Goal: Task Accomplishment & Management: Manage account settings

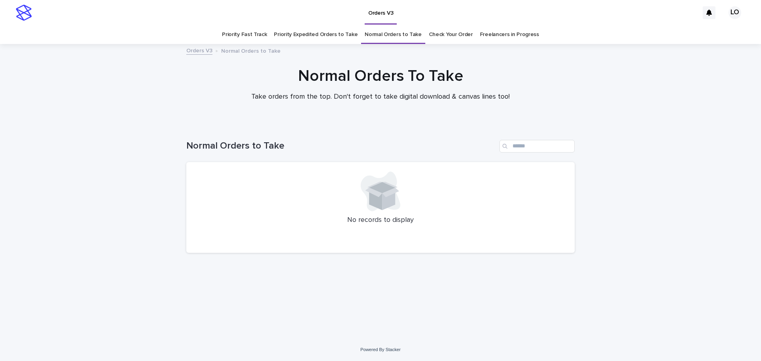
click at [462, 31] on link "Check Your Order" at bounding box center [451, 34] width 44 height 19
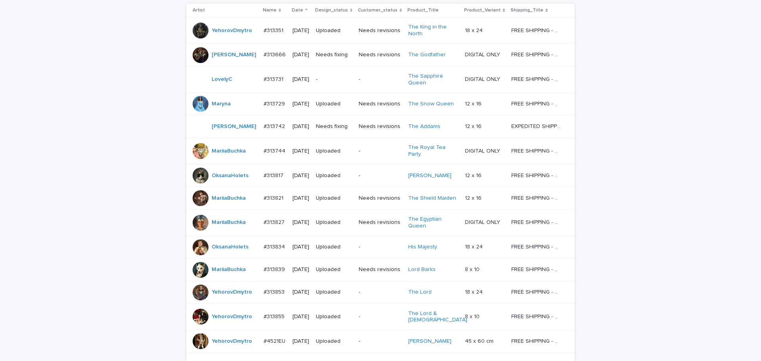
scroll to position [119, 0]
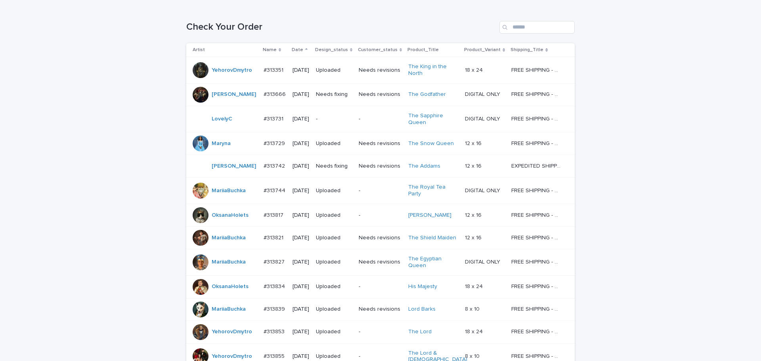
click at [713, 230] on div "Loading... Saving… Loading... Saving… Check Your Order Artist Name Date Design_…" at bounding box center [380, 232] width 761 height 455
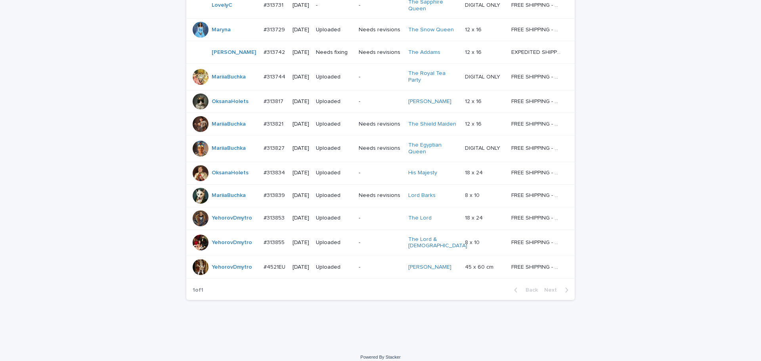
click at [644, 133] on div "Loading... Saving… Loading... Saving… Check Your Order Artist Name Date Design_…" at bounding box center [380, 118] width 761 height 455
click at [645, 134] on div "Loading... Saving… Loading... Saving… Check Your Order Artist Name Date Design_…" at bounding box center [380, 118] width 761 height 455
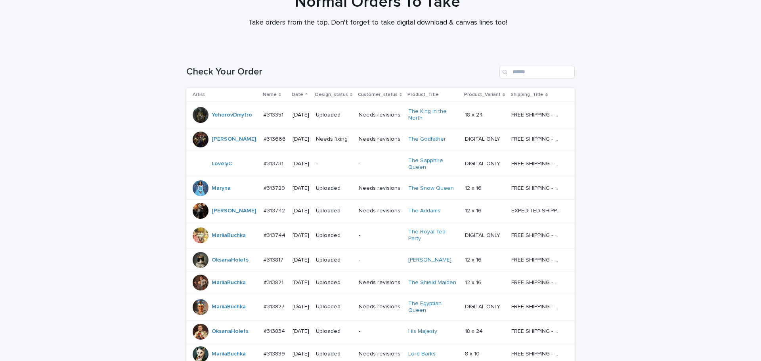
click at [354, 164] on td "-" at bounding box center [334, 164] width 43 height 27
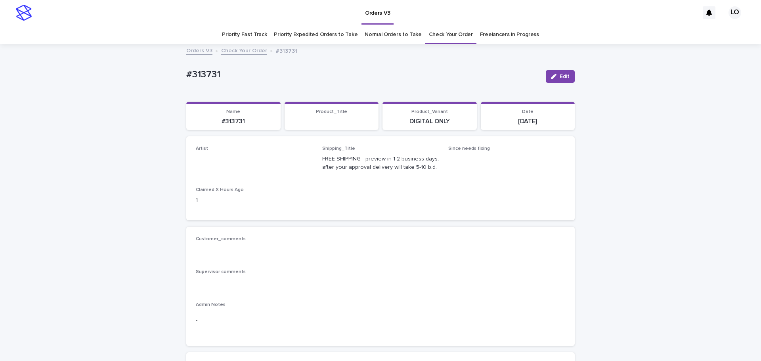
click at [224, 84] on div "#313731 Edit" at bounding box center [380, 77] width 388 height 32
drag, startPoint x: 230, startPoint y: 73, endPoint x: 169, endPoint y: 71, distance: 61.1
copy p "#313731"
click at [463, 276] on div "Supervisor comments -" at bounding box center [380, 280] width 369 height 23
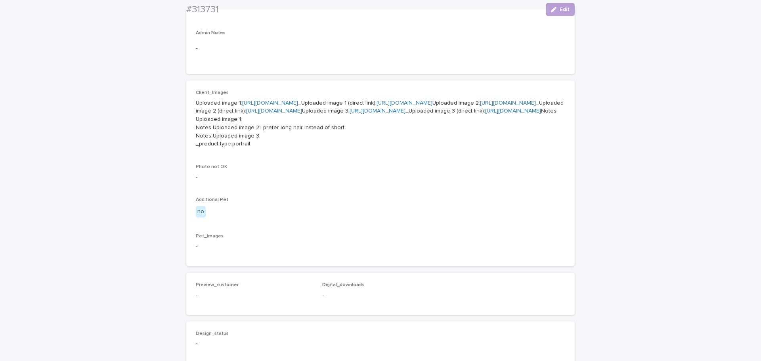
scroll to position [277, 0]
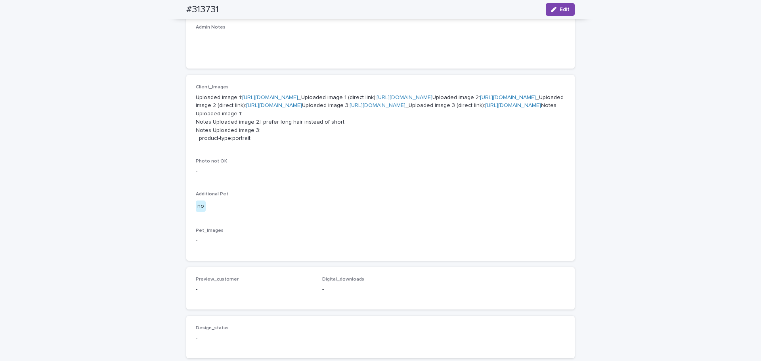
click at [298, 96] on link "[URL][DOMAIN_NAME]" at bounding box center [270, 98] width 56 height 6
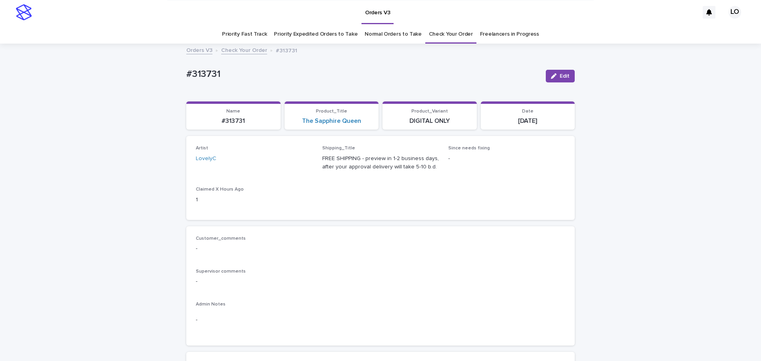
scroll to position [0, 0]
drag, startPoint x: 674, startPoint y: 195, endPoint x: 664, endPoint y: 189, distance: 11.4
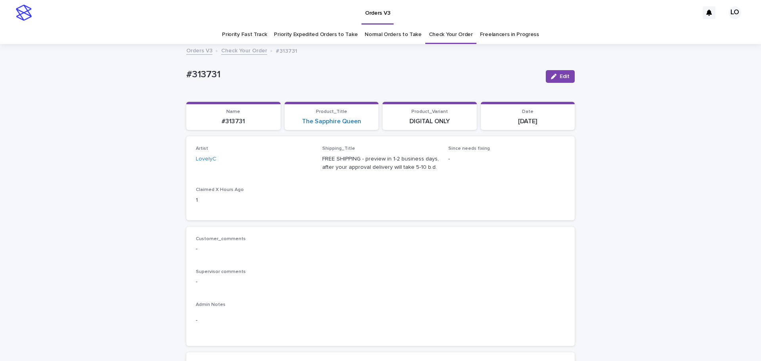
drag, startPoint x: 290, startPoint y: 119, endPoint x: 358, endPoint y: 127, distance: 68.3
click at [358, 127] on section "Product_Title The Sapphire Queen" at bounding box center [332, 116] width 94 height 29
copy link "The Sapphire Queen"
click at [568, 230] on div "Customer_comments - Supervisor comments - Admin Notes -" at bounding box center [380, 287] width 388 height 120
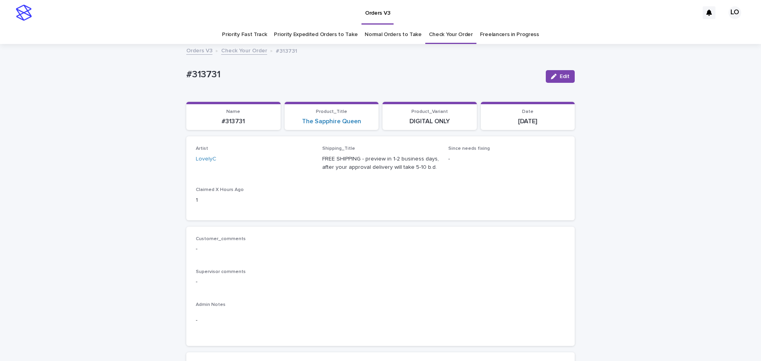
click at [569, 231] on div "Customer_comments - Supervisor comments - Admin Notes -" at bounding box center [380, 287] width 388 height 120
drag, startPoint x: 249, startPoint y: 76, endPoint x: 152, endPoint y: 75, distance: 97.5
copy p "#313731"
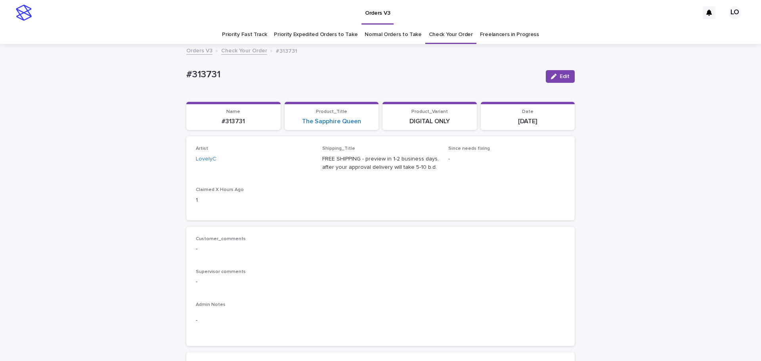
click at [379, 245] on p "-" at bounding box center [380, 249] width 369 height 8
drag, startPoint x: 234, startPoint y: 75, endPoint x: 170, endPoint y: 75, distance: 64.2
copy p "#313731"
click at [567, 76] on button "Edit" at bounding box center [560, 76] width 29 height 13
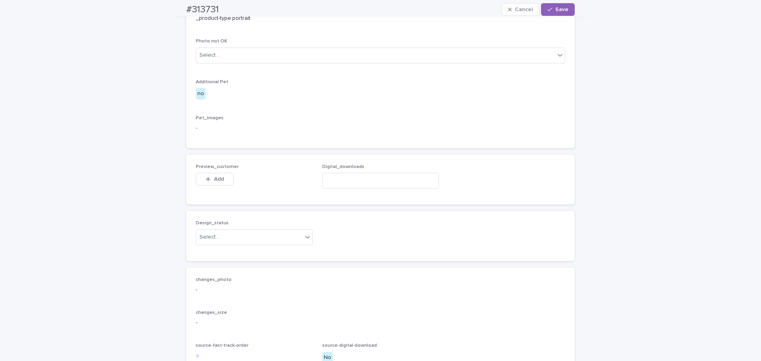
scroll to position [515, 0]
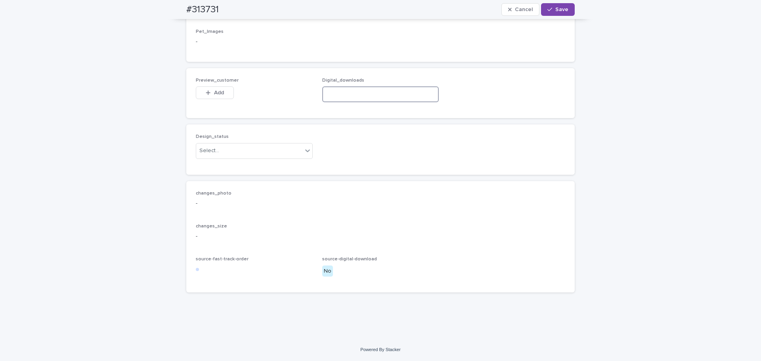
click at [350, 102] on input at bounding box center [380, 94] width 117 height 16
paste input "**********"
type input "**********"
click at [215, 99] on button "Add" at bounding box center [215, 92] width 38 height 13
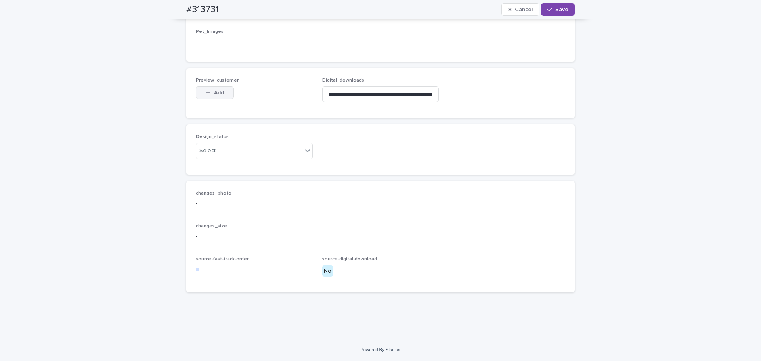
scroll to position [0, 0]
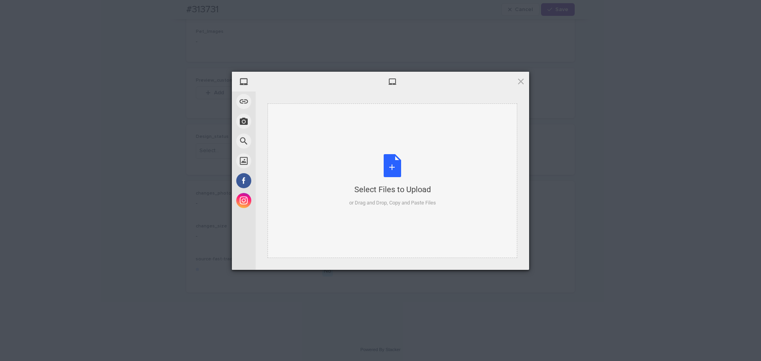
click at [414, 174] on div "Select Files to Upload or Drag and Drop, Copy and Paste Files" at bounding box center [392, 180] width 87 height 53
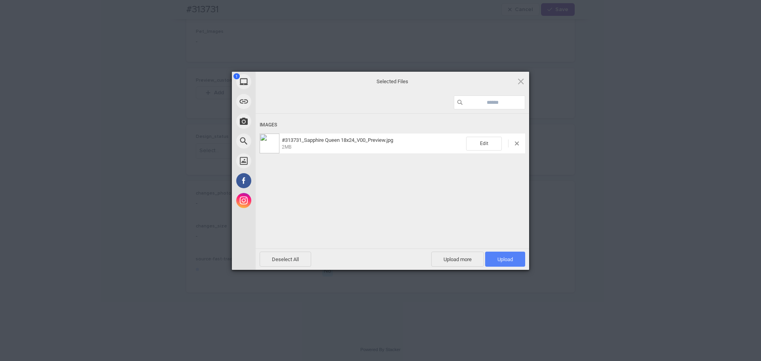
drag, startPoint x: 518, startPoint y: 265, endPoint x: 518, endPoint y: 260, distance: 4.8
click at [518, 264] on span "Upload 1" at bounding box center [505, 259] width 40 height 15
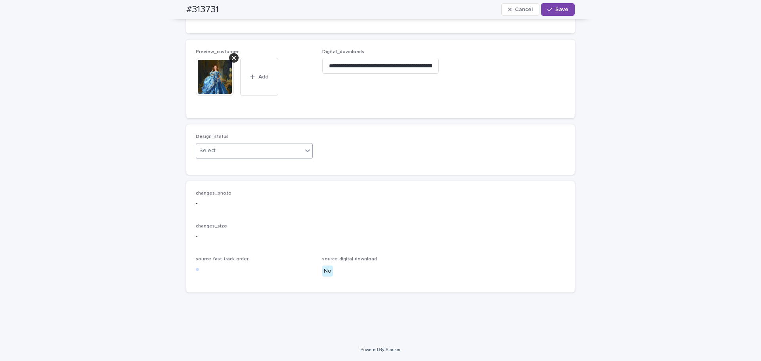
scroll to position [620, 0]
click at [236, 157] on div "Select..." at bounding box center [254, 151] width 117 height 16
click at [238, 153] on div "Select..." at bounding box center [249, 150] width 106 height 13
click at [238, 159] on div "Design_status 0 results available. Select is focused ,type to refine list, pres…" at bounding box center [254, 149] width 117 height 31
click at [236, 154] on div "Select..." at bounding box center [249, 150] width 106 height 13
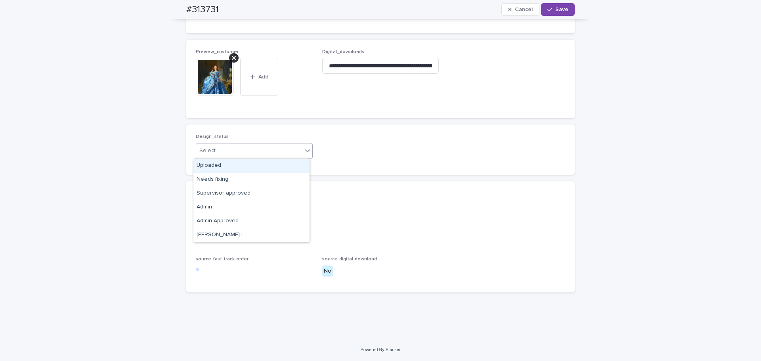
click at [239, 168] on div "Uploaded" at bounding box center [251, 166] width 116 height 14
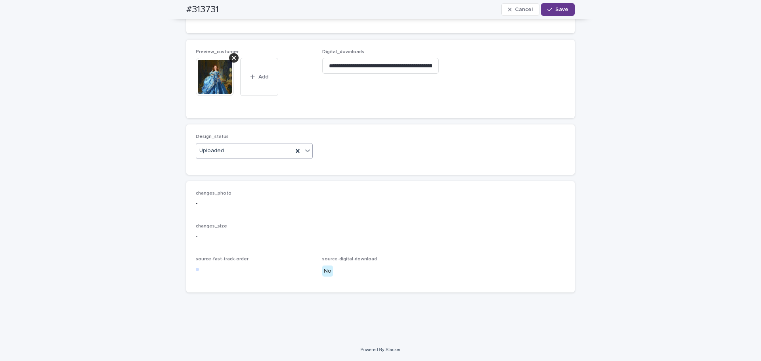
click at [566, 13] on button "Save" at bounding box center [558, 9] width 34 height 13
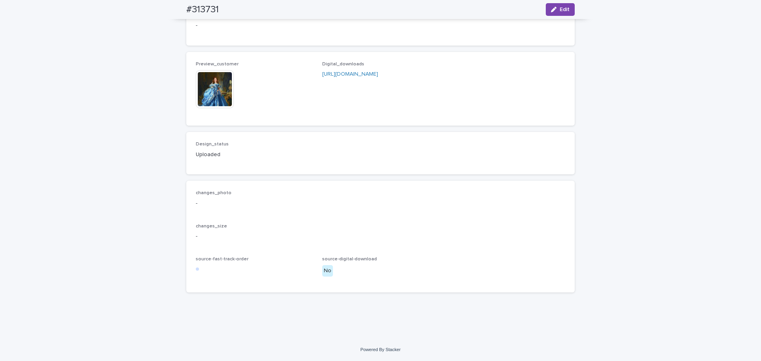
scroll to position [600, 0]
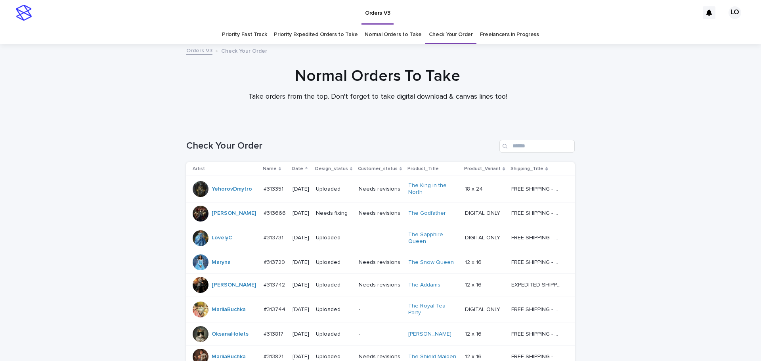
click at [667, 181] on div "Loading... Saving… Loading... Saving… Check Your Order Artist Name Date Design_…" at bounding box center [380, 362] width 761 height 477
